Goal: Communication & Community: Answer question/provide support

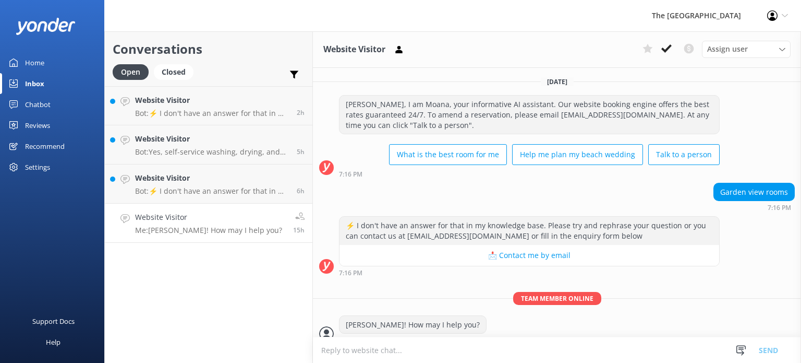
scroll to position [11, 0]
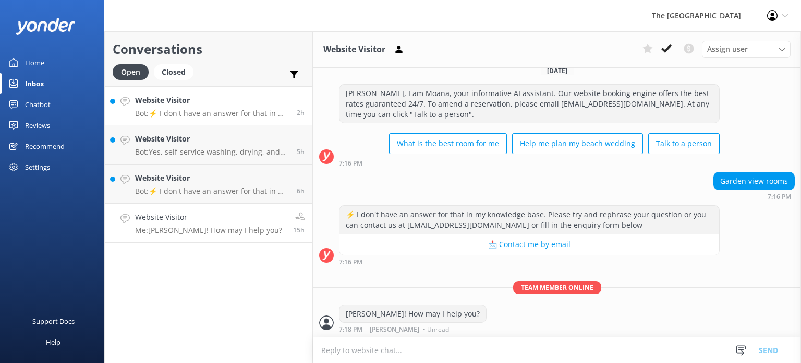
drag, startPoint x: 0, startPoint y: 0, endPoint x: 222, endPoint y: 114, distance: 249.9
click at [222, 114] on p "Bot: ⚡ I don't have an answer for that in my knowledge base. Please try and rep…" at bounding box center [212, 113] width 154 height 9
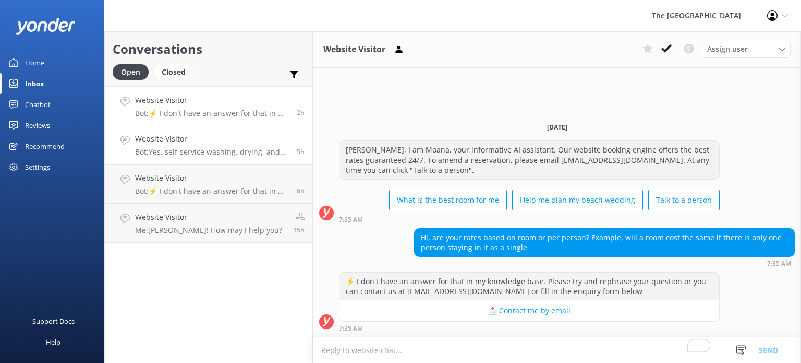
click at [234, 135] on h4 "Website Visitor" at bounding box center [212, 138] width 154 height 11
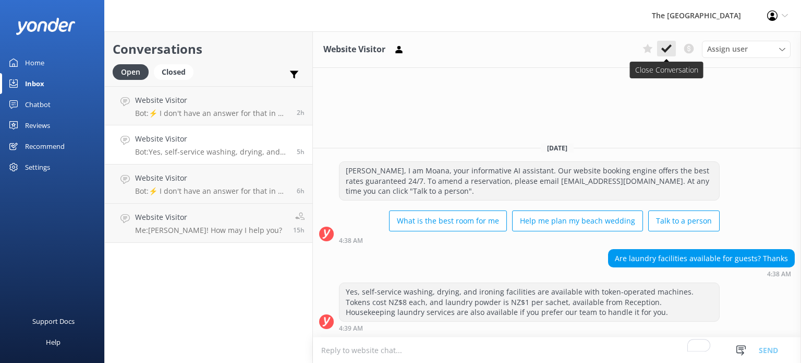
click at [670, 46] on use at bounding box center [666, 48] width 10 height 8
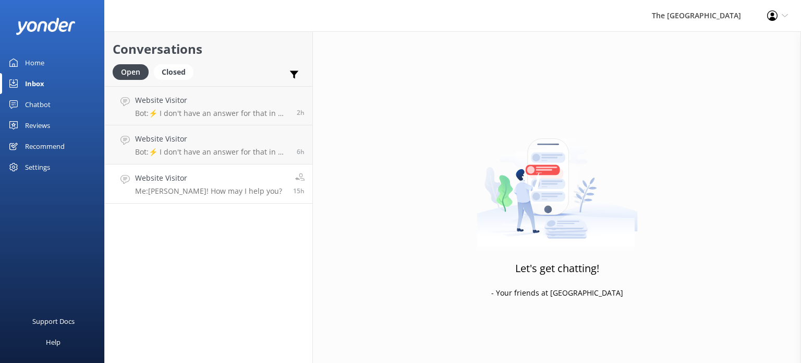
click at [184, 184] on div "Website Visitor Me: Kia Orana! How may I help you?" at bounding box center [208, 183] width 147 height 23
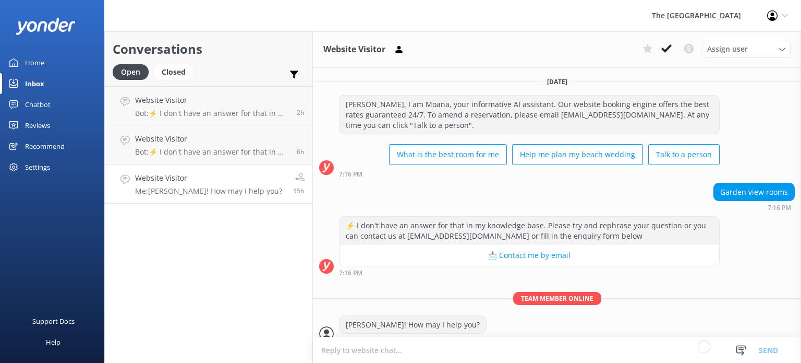
scroll to position [11, 0]
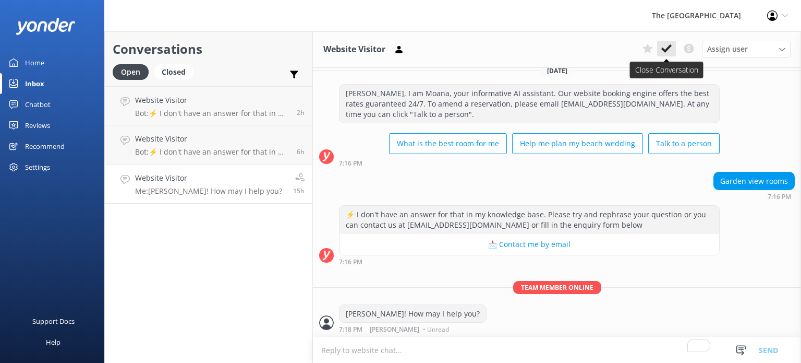
click at [672, 48] on button at bounding box center [666, 49] width 19 height 16
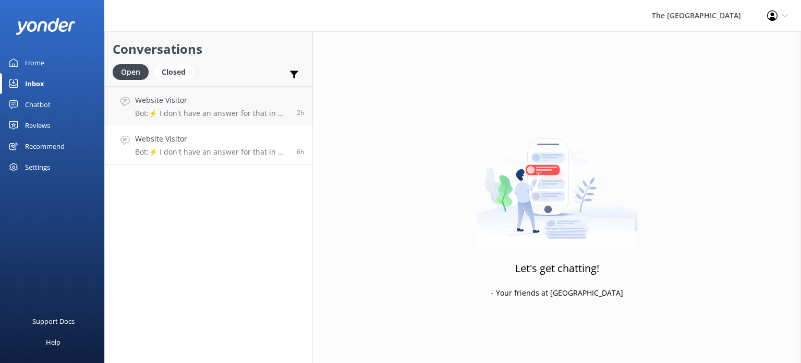
click at [221, 150] on p "Bot: ⚡ I don't have an answer for that in my knowledge base. Please try and rep…" at bounding box center [212, 151] width 154 height 9
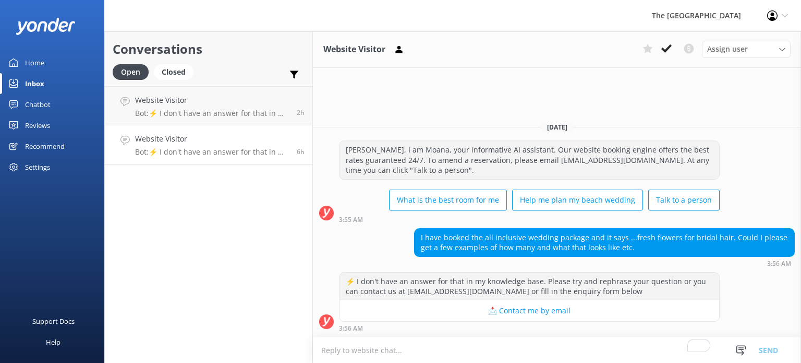
click at [196, 151] on p "Bot: ⚡ I don't have an answer for that in my knowledge base. Please try and rep…" at bounding box center [212, 151] width 154 height 9
click at [196, 110] on p "Bot: ⚡ I don't have an answer for that in my knowledge base. Please try and rep…" at bounding box center [212, 113] width 154 height 9
